Goal: Information Seeking & Learning: Find specific fact

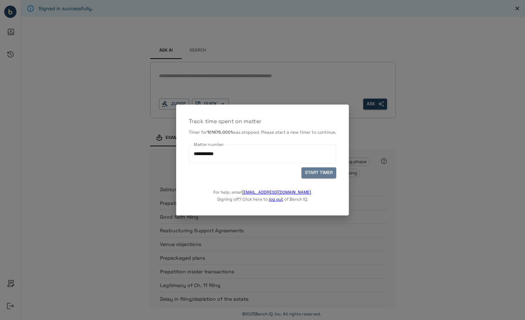
click at [329, 174] on button "START TIMER" at bounding box center [319, 172] width 35 height 11
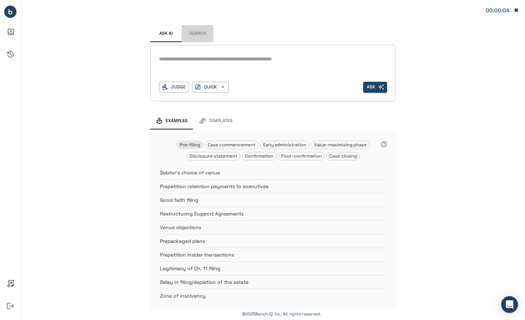
click at [198, 31] on button "Search" at bounding box center [198, 33] width 32 height 17
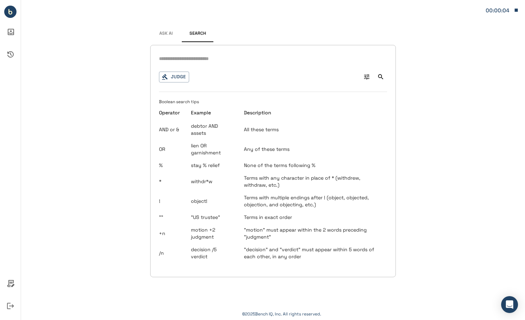
click at [215, 56] on input "text" at bounding box center [273, 59] width 228 height 10
type input "**********"
click at [381, 77] on icon "Search" at bounding box center [380, 76] width 5 height 5
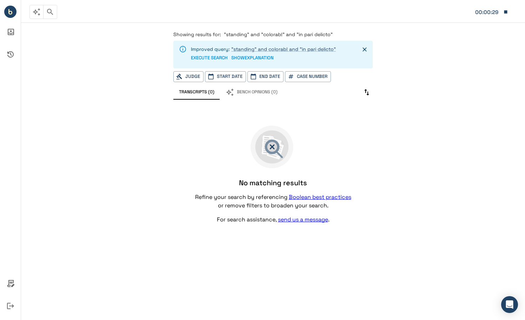
click at [312, 50] on link ""standing" and colorab! and "in pari delicto"" at bounding box center [283, 49] width 105 height 6
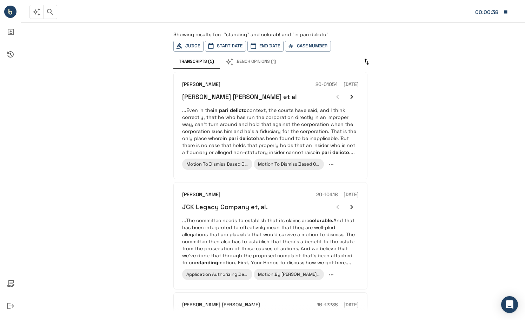
click at [333, 124] on p "...Even in the in pari delicto context, the courts have said, and I think corre…" at bounding box center [270, 131] width 177 height 49
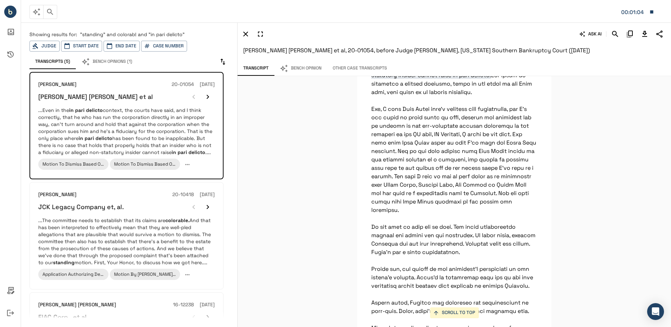
scroll to position [22857, 0]
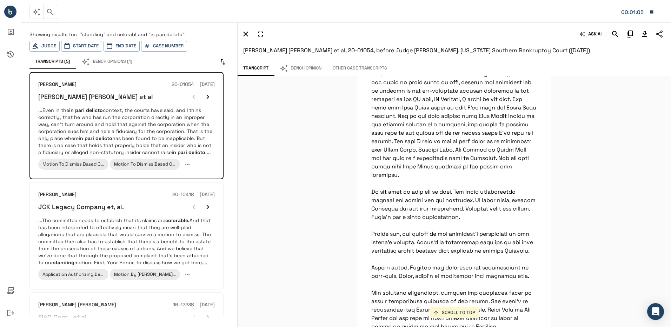
click at [525, 149] on div "SCROLL TO TOP [PERSON_NAME]: The next topic is the in pari delicto and the [PER…" at bounding box center [455, 201] width 434 height 251
click at [525, 32] on icon "Search" at bounding box center [615, 34] width 8 height 8
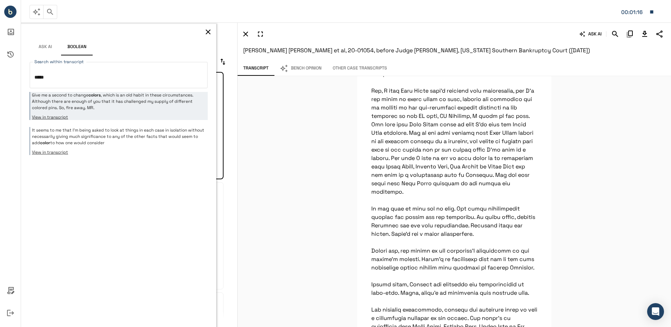
type textarea "*****"
click at [208, 30] on icon "button" at bounding box center [208, 32] width 8 height 8
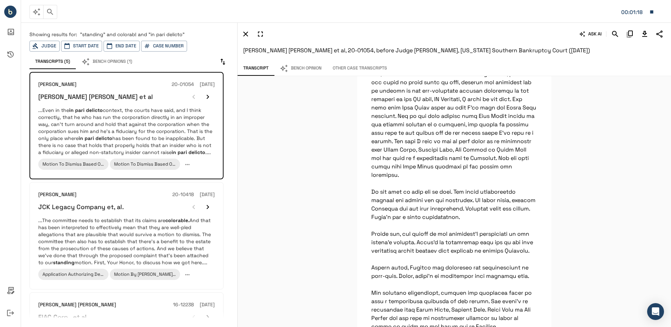
click at [147, 210] on div "JCK Legacy Company et, al." at bounding box center [126, 207] width 177 height 14
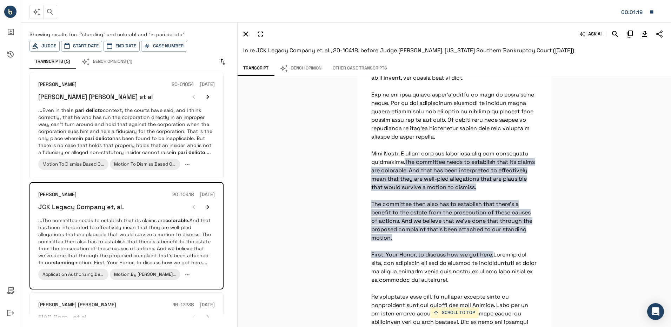
scroll to position [7475, 0]
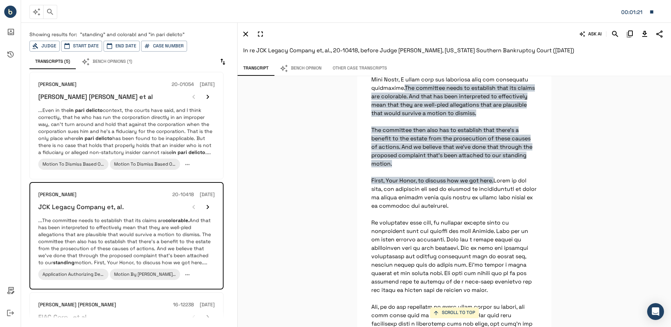
click at [525, 233] on div "SCROLL TO TOP The committee needs to establish that its claims are colorable. A…" at bounding box center [455, 201] width 434 height 251
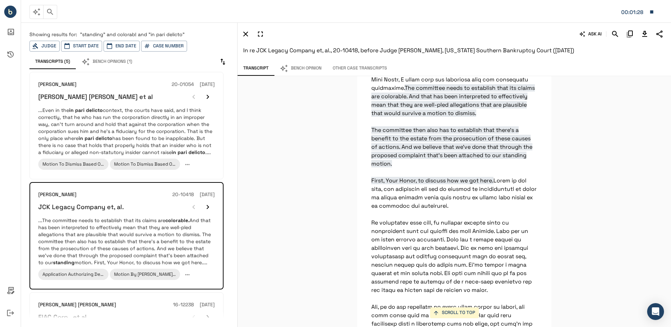
scroll to position [7510, 0]
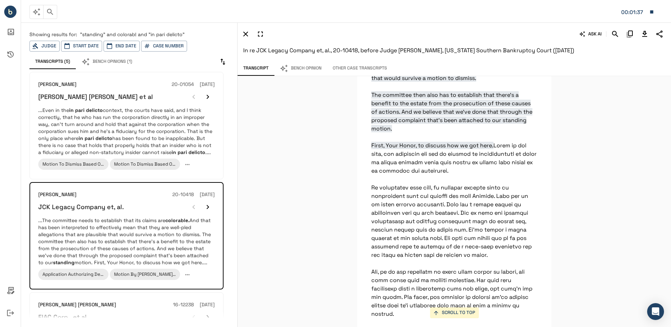
click at [525, 192] on div "SCROLL TO TOP The committee needs to establish that its claims are colorable. A…" at bounding box center [455, 201] width 434 height 251
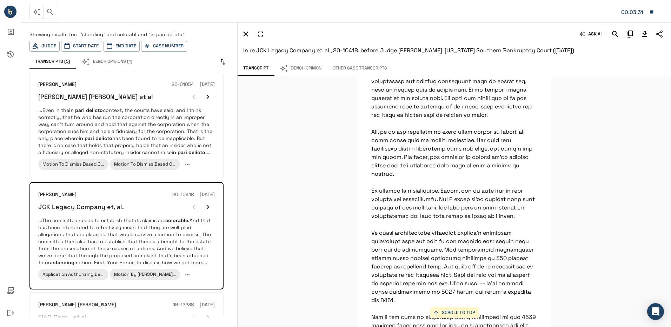
scroll to position [7650, 0]
click at [525, 217] on div "SCROLL TO TOP The committee needs to establish that its claims are colorable. A…" at bounding box center [455, 201] width 434 height 251
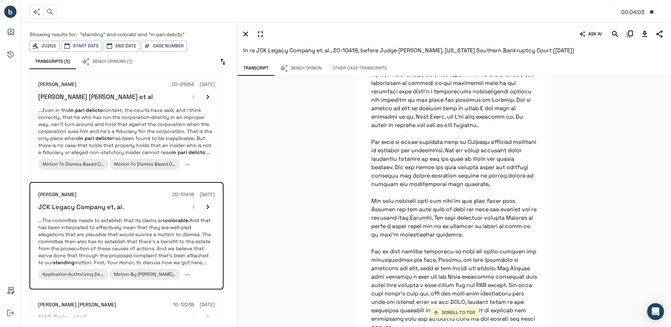
scroll to position [8282, 0]
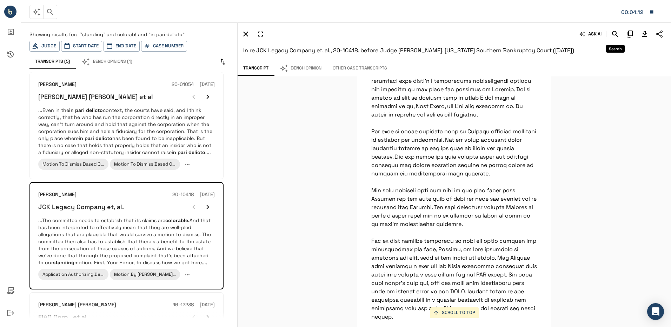
click at [525, 31] on icon "Search" at bounding box center [615, 34] width 8 height 8
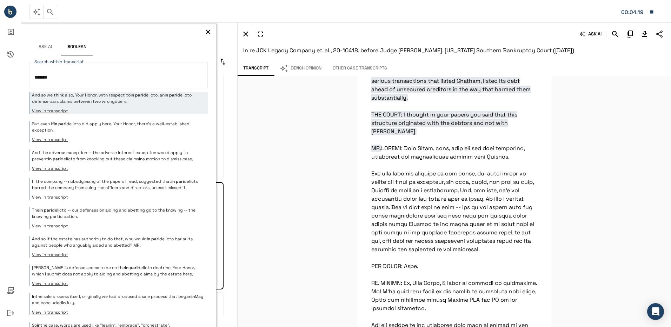
type textarea "*******"
click at [161, 99] on p "And so we think also, Your Honor, with respect to in pari delicto, an in pari d…" at bounding box center [119, 98] width 174 height 13
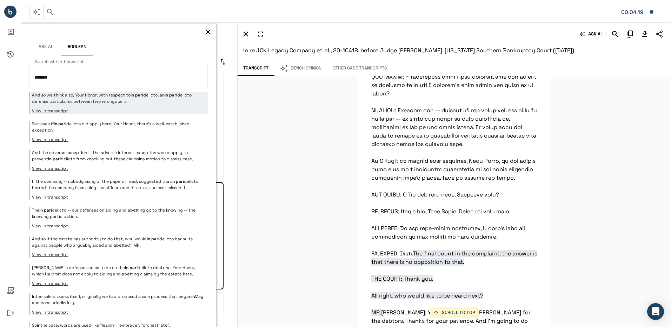
scroll to position [18163, 0]
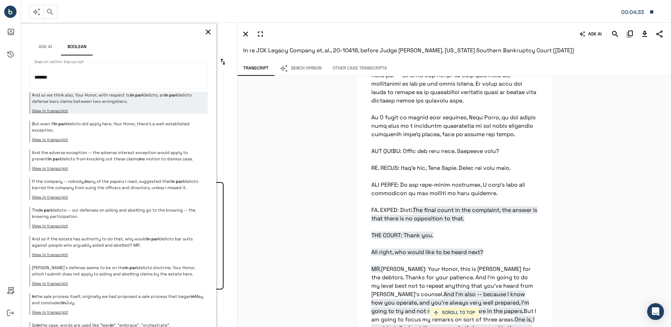
click at [525, 166] on div "SCROLL TO TOP THE COURT: Good morning, everybody. Are the parties ready to proc…" at bounding box center [455, 201] width 434 height 251
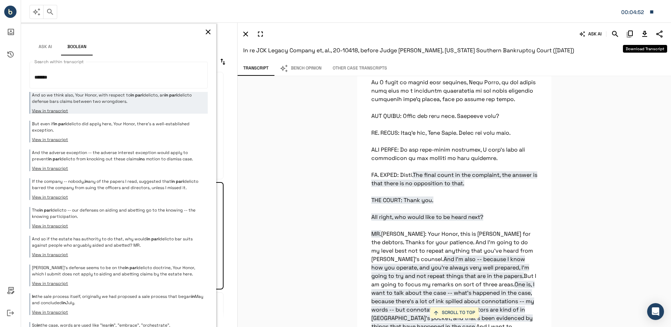
click at [525, 34] on icon "Download Transcript" at bounding box center [644, 34] width 5 height 6
click at [525, 143] on div "SCROLL TO TOP THE COURT: Good morning, everybody. Are the parties ready to proc…" at bounding box center [455, 201] width 434 height 251
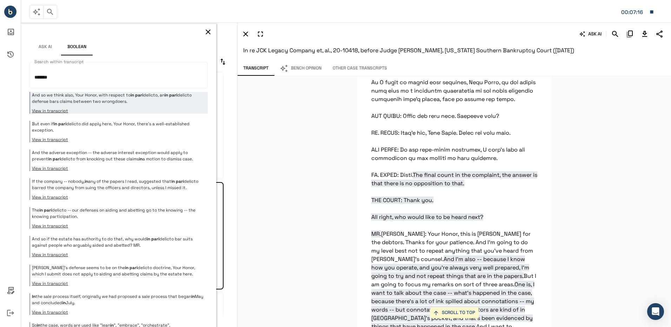
click at [314, 69] on button "Bench Opinion" at bounding box center [300, 68] width 53 height 15
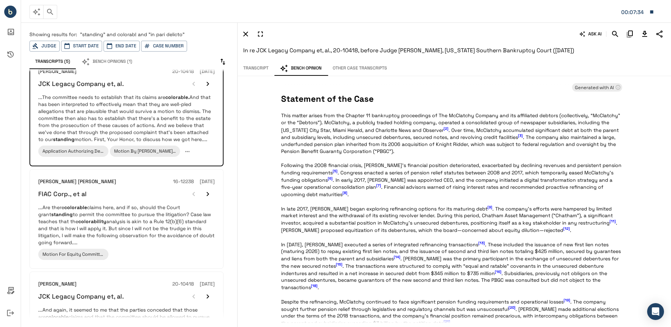
scroll to position [140, 0]
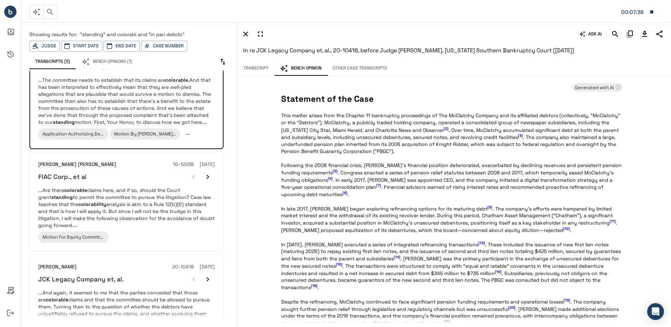
click at [118, 197] on p "...Are there colorable claims here, and if so, should the Court grant standing …" at bounding box center [126, 208] width 177 height 42
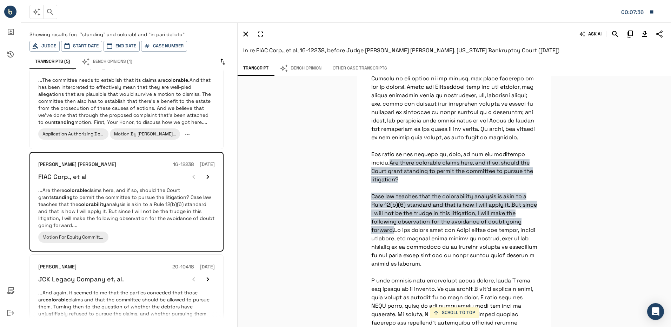
scroll to position [317, 0]
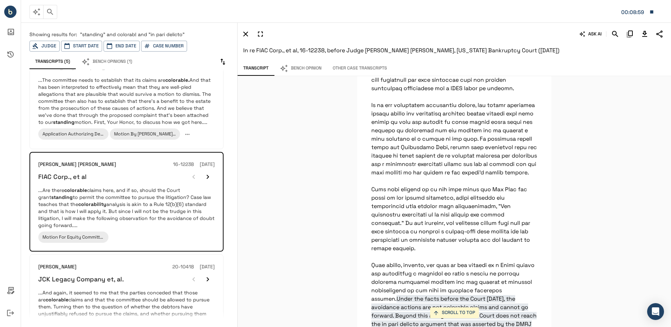
scroll to position [633, 0]
click at [525, 197] on div "SCROLL TO TOP Are there colorable claims here, and if so, should the Court gran…" at bounding box center [455, 201] width 434 height 251
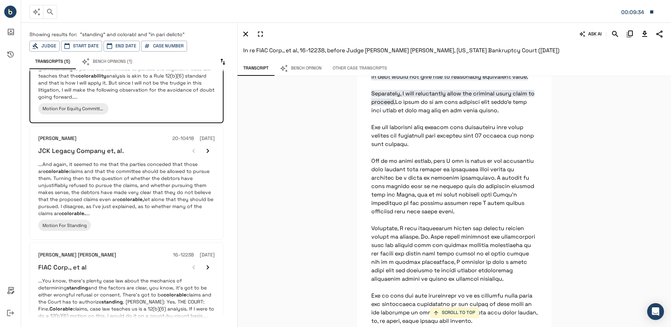
scroll to position [281, 0]
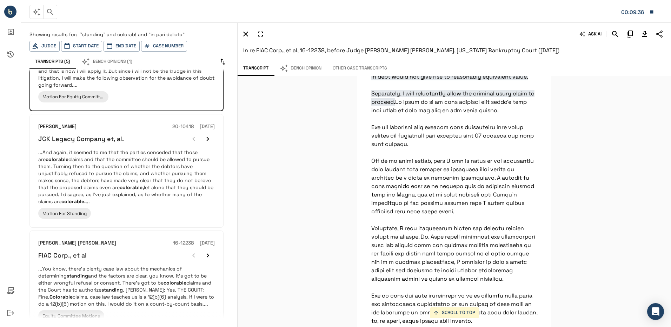
click at [211, 159] on p "...And again, it seemed to me that the parties conceded that those are colorabl…" at bounding box center [126, 177] width 177 height 56
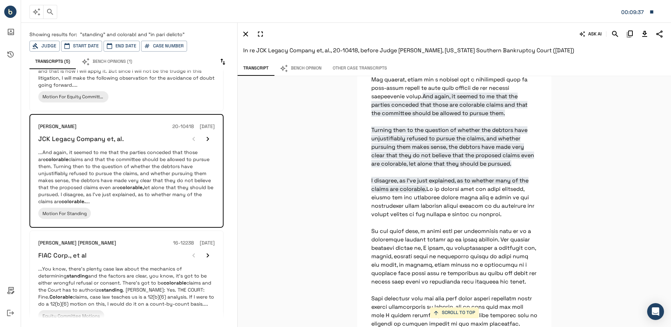
scroll to position [12700, 0]
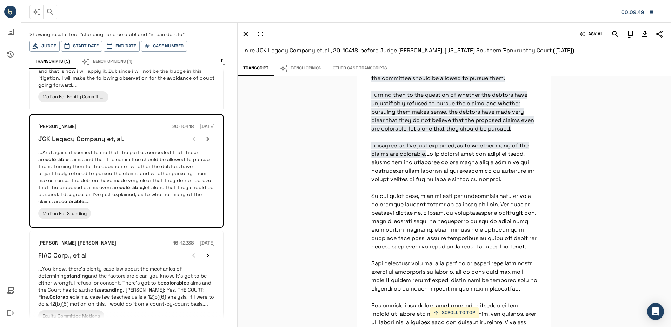
click at [525, 248] on div "SCROLL TO TOP We don't think that the constructive fraudulent transfer claim is…" at bounding box center [455, 201] width 434 height 251
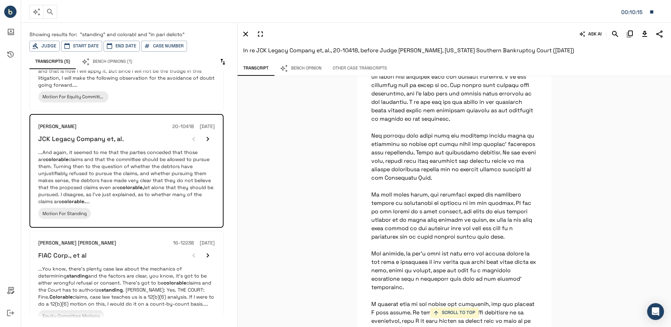
scroll to position [12911, 0]
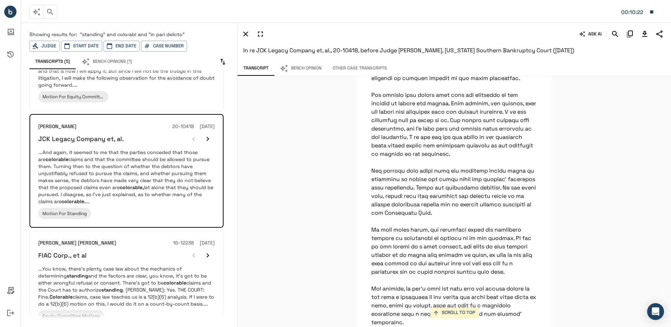
click at [525, 39] on button "Download Transcript" at bounding box center [645, 34] width 12 height 12
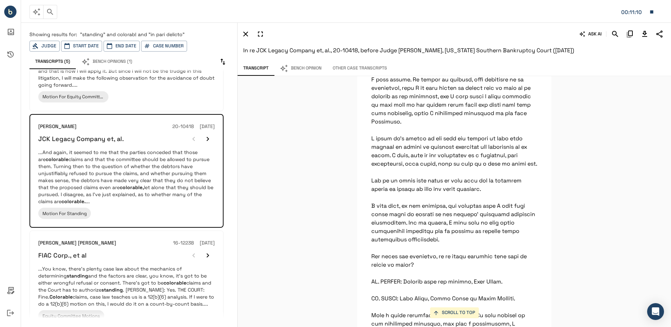
scroll to position [13192, 0]
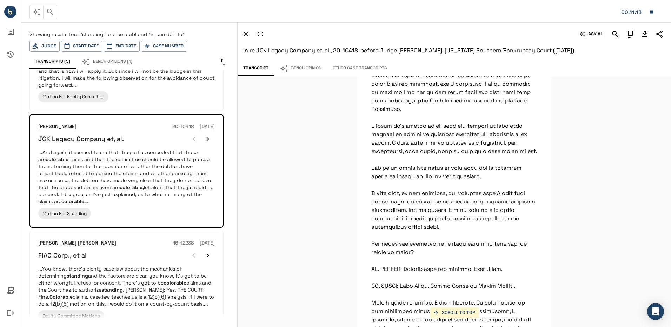
click at [525, 243] on div "SCROLL TO TOP We don't think that the constructive fraudulent transfer claim is…" at bounding box center [455, 201] width 434 height 251
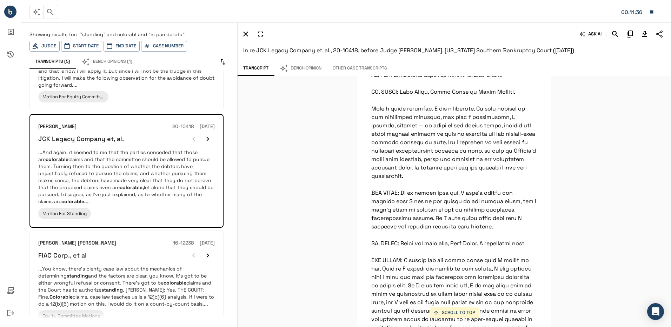
scroll to position [13402, 0]
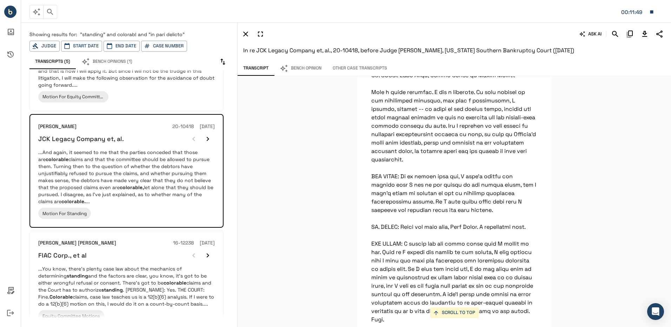
click at [179, 167] on p "...And again, it seemed to me that the parties conceded that those are colorabl…" at bounding box center [126, 177] width 177 height 56
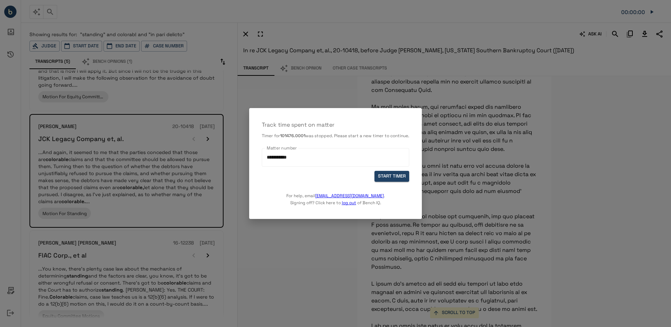
scroll to position [12665, 0]
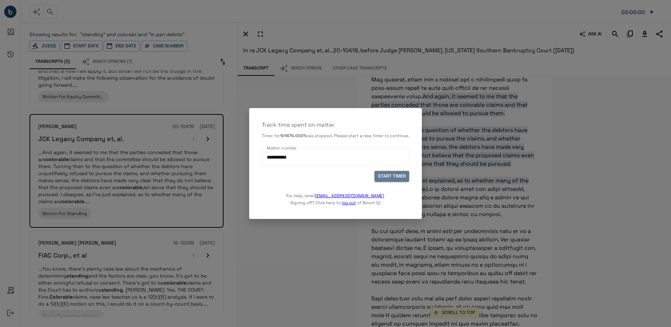
click at [394, 182] on button "START TIMER" at bounding box center [392, 176] width 35 height 11
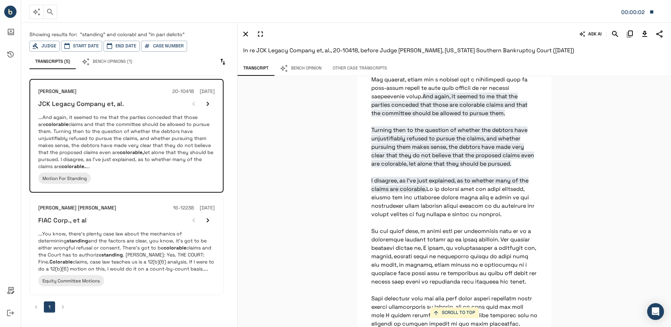
scroll to position [318, 0]
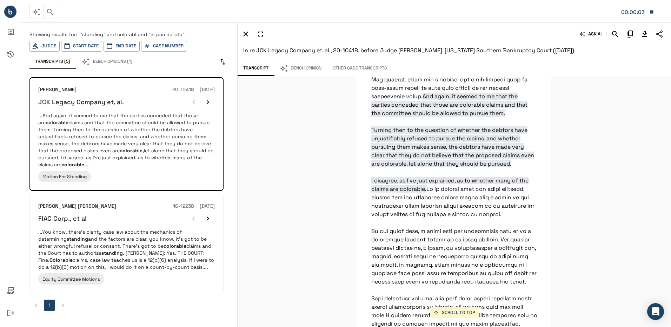
click at [63, 304] on li "pagination navigation" at bounding box center [62, 305] width 13 height 11
click at [71, 248] on p "...You know, there's plenty case law about the mechanics of determining standin…" at bounding box center [126, 250] width 177 height 42
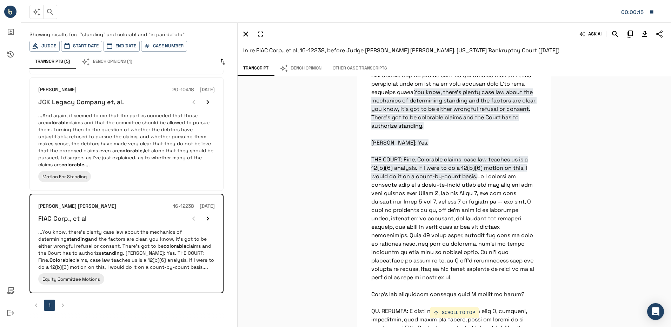
scroll to position [1786, 0]
